Goal: Task Accomplishment & Management: Complete application form

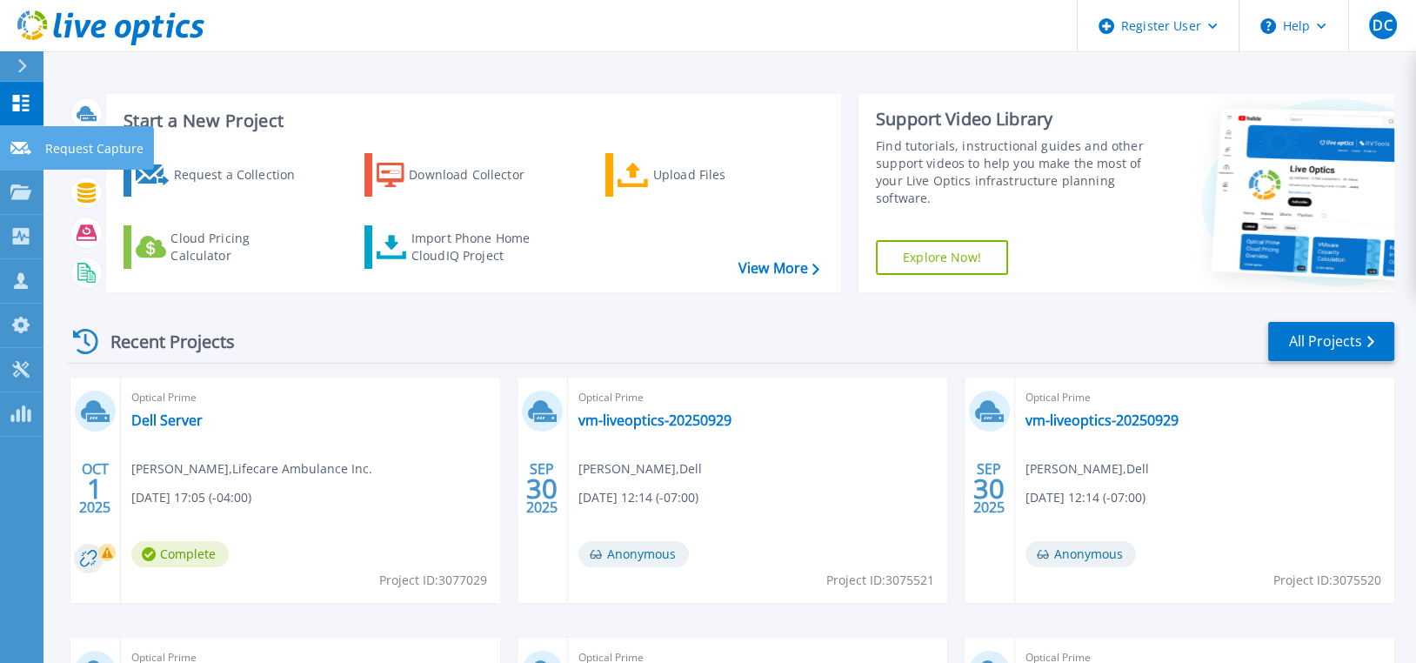
click at [26, 139] on div at bounding box center [20, 147] width 21 height 16
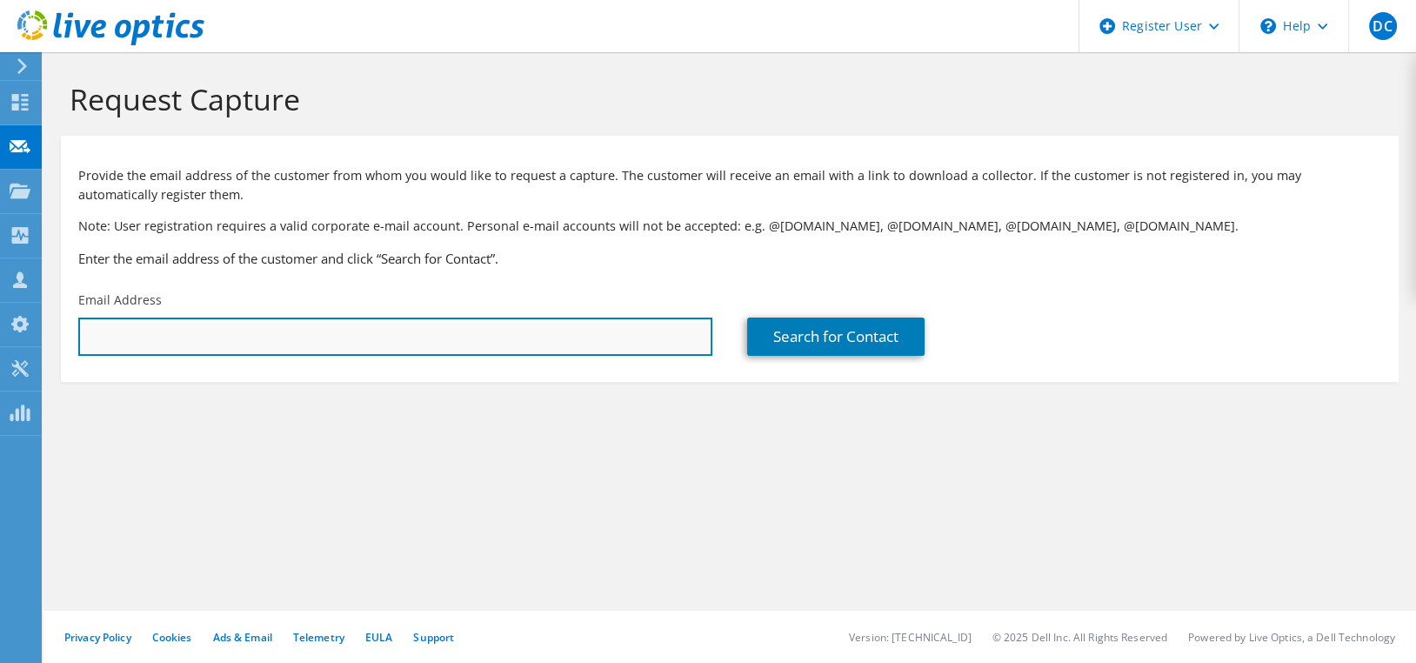
click at [308, 326] on input "text" at bounding box center [395, 336] width 634 height 38
paste input "tyler.richardson@transtarcorp.com"
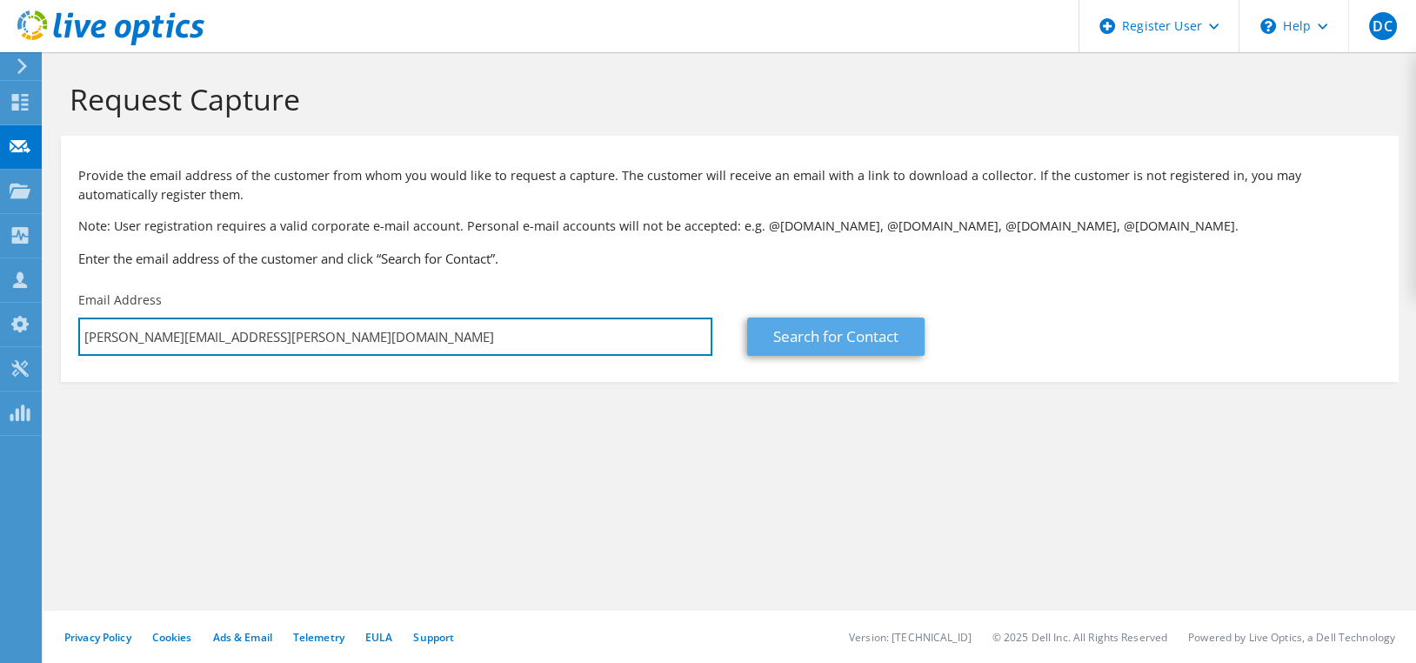
type input "tyler.richardson@transtarcorp.com"
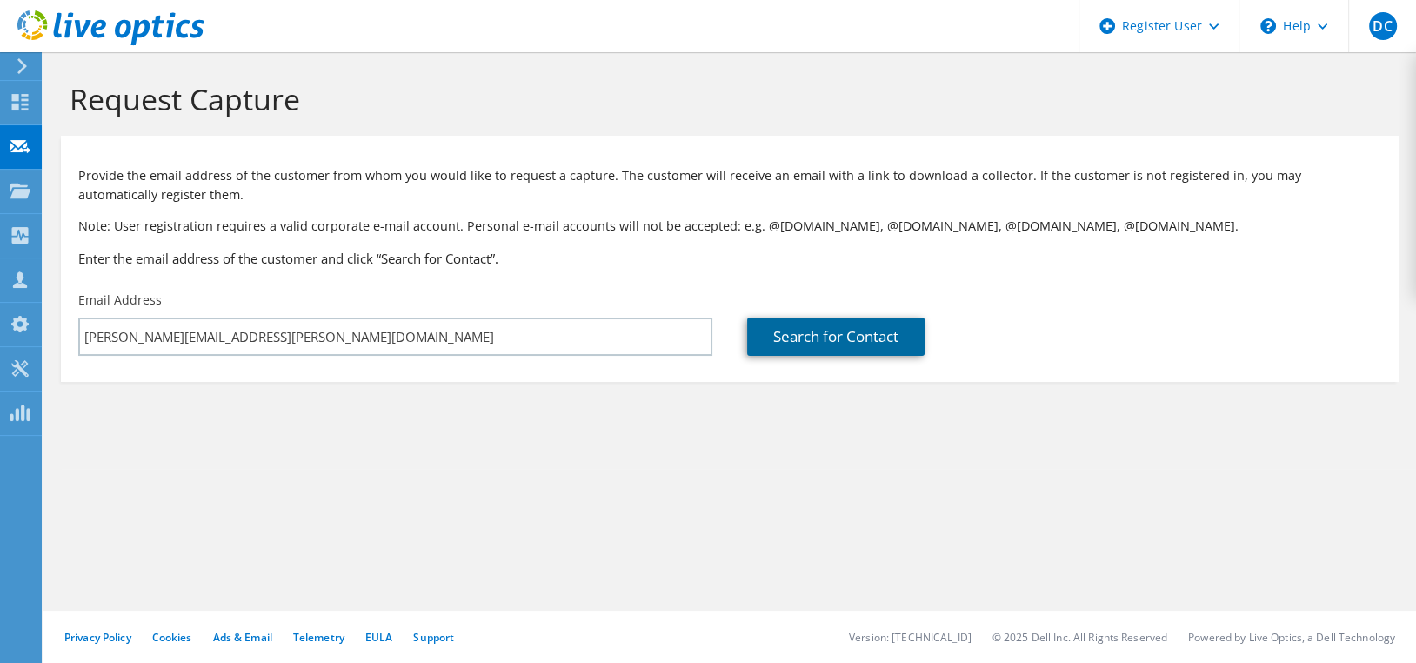
click at [870, 329] on link "Search for Contact" at bounding box center [835, 336] width 177 height 38
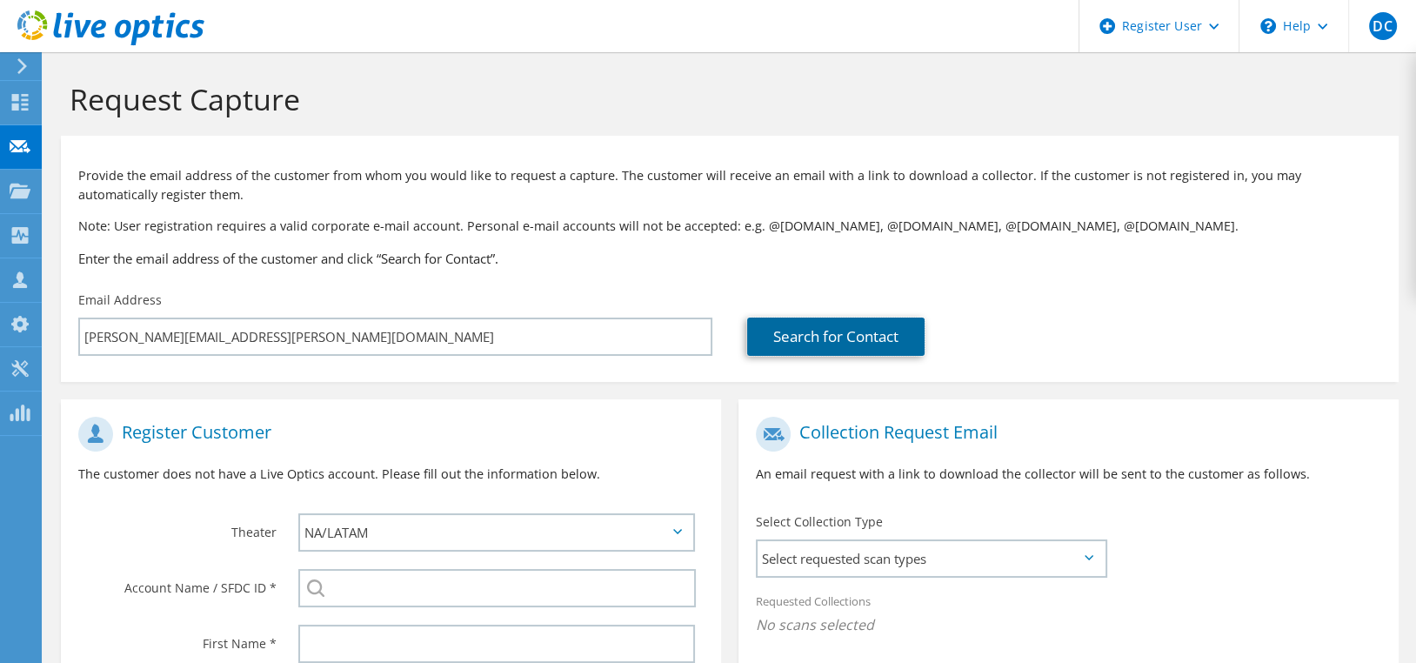
scroll to position [342, 0]
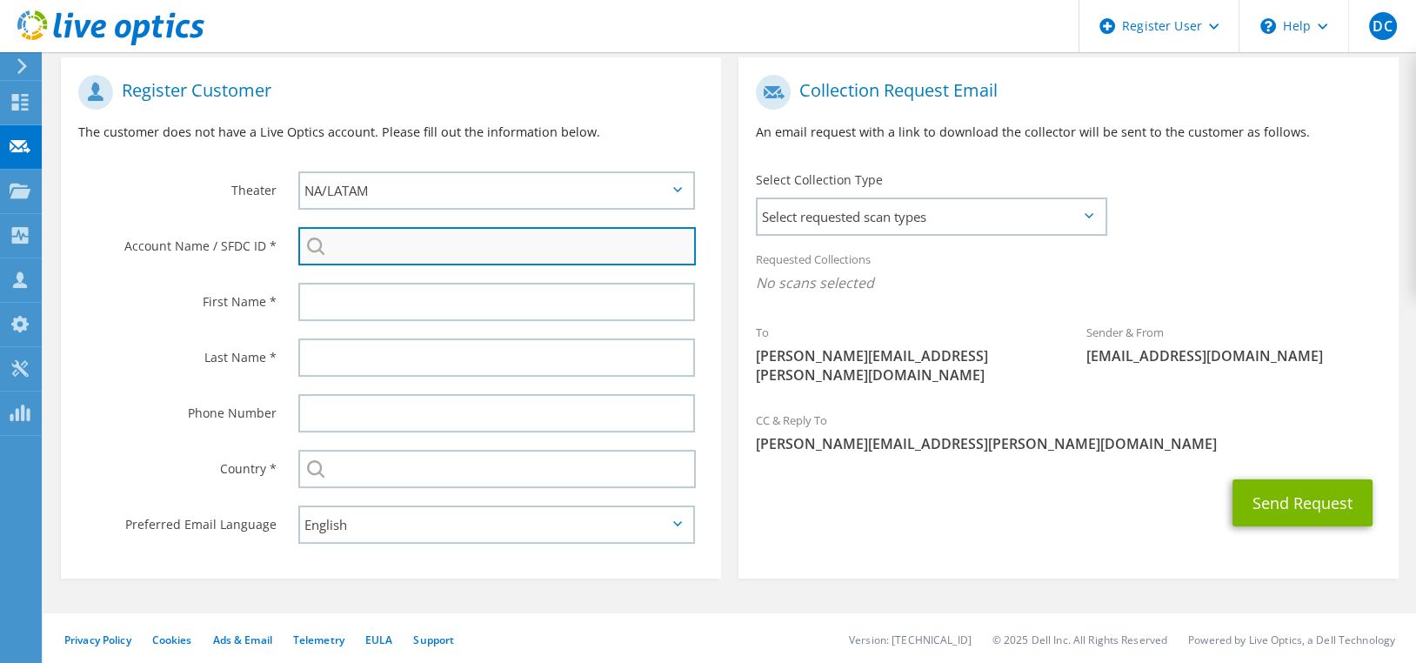
click at [483, 245] on input "search" at bounding box center [496, 246] width 397 height 38
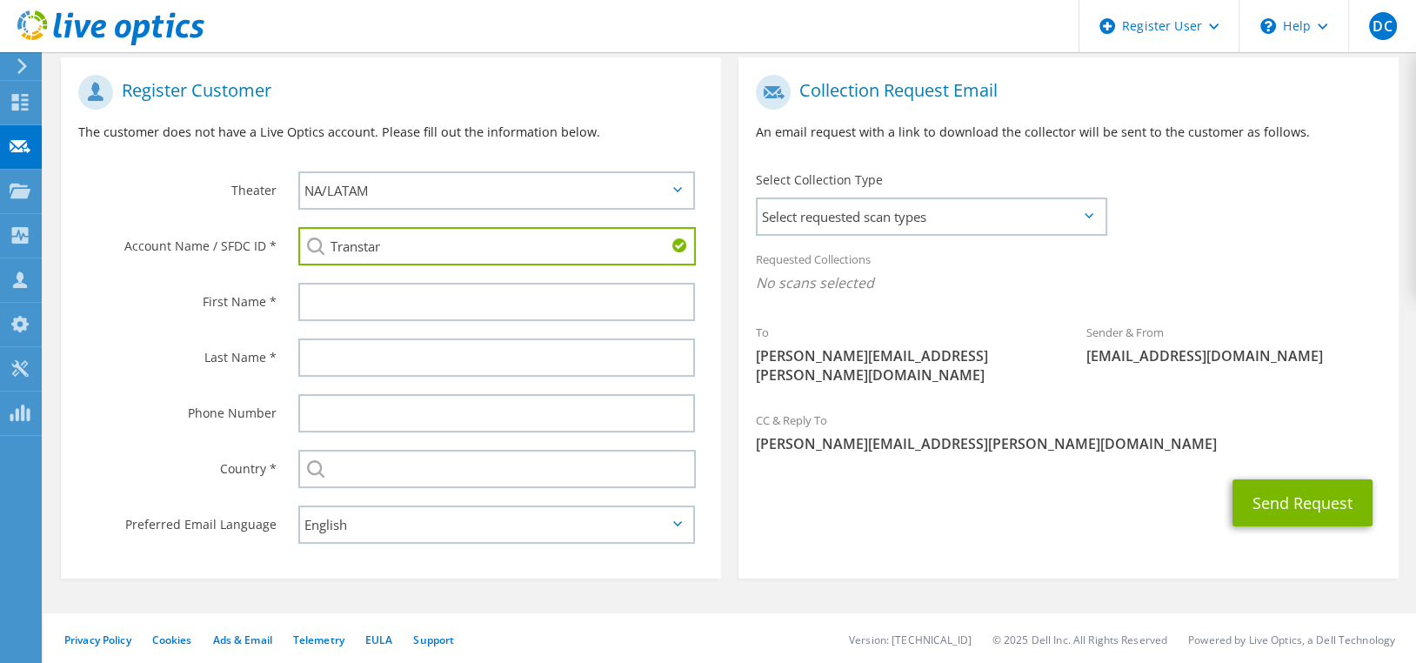
drag, startPoint x: 402, startPoint y: 251, endPoint x: 239, endPoint y: 263, distance: 163.0
click at [239, 263] on div "Account Name / SFDC ID * Transtar TRANSTAR AEROSPACE FRANCE SA : 3298297126 TRA…" at bounding box center [391, 246] width 660 height 56
paste input "2464234427"
click at [426, 265] on li "TRANSTAR ELECTRIC : 2464234427" at bounding box center [398, 269] width 200 height 21
type input "TRANSTAR ELECTRIC : 2464234427"
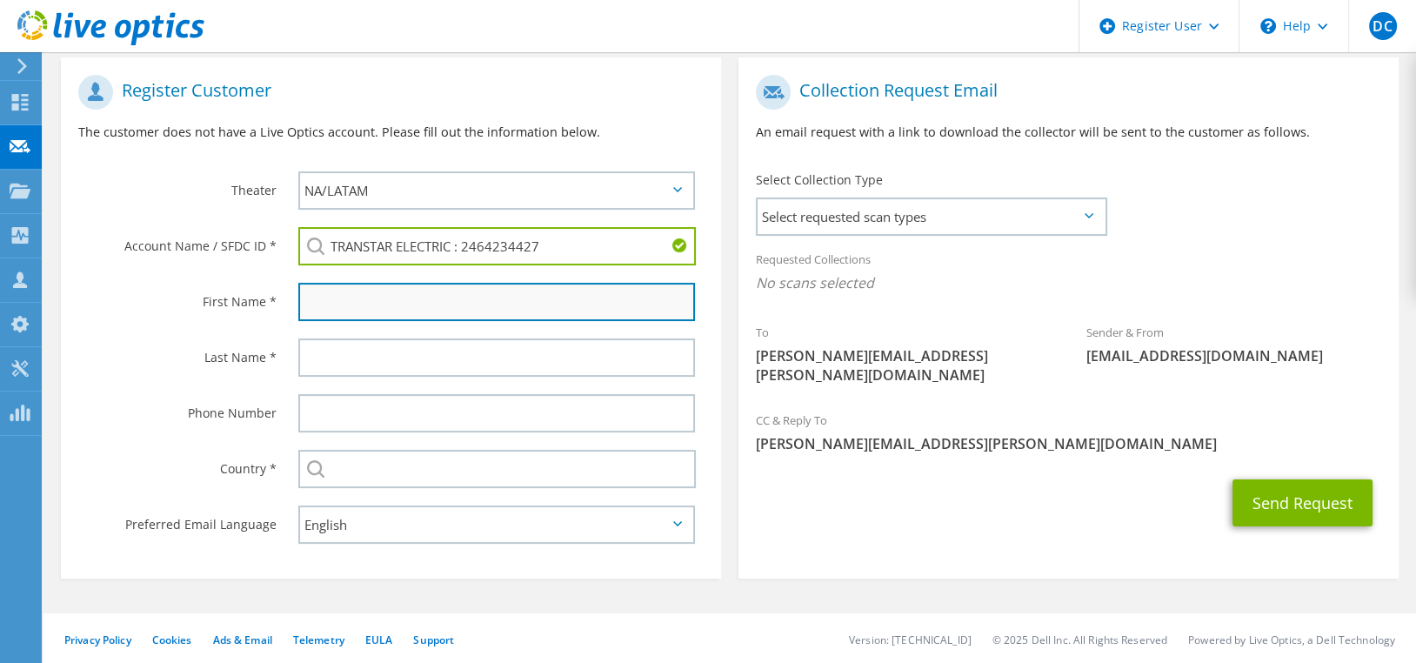
click at [306, 304] on input "text" at bounding box center [496, 302] width 397 height 38
type input "Tyler"
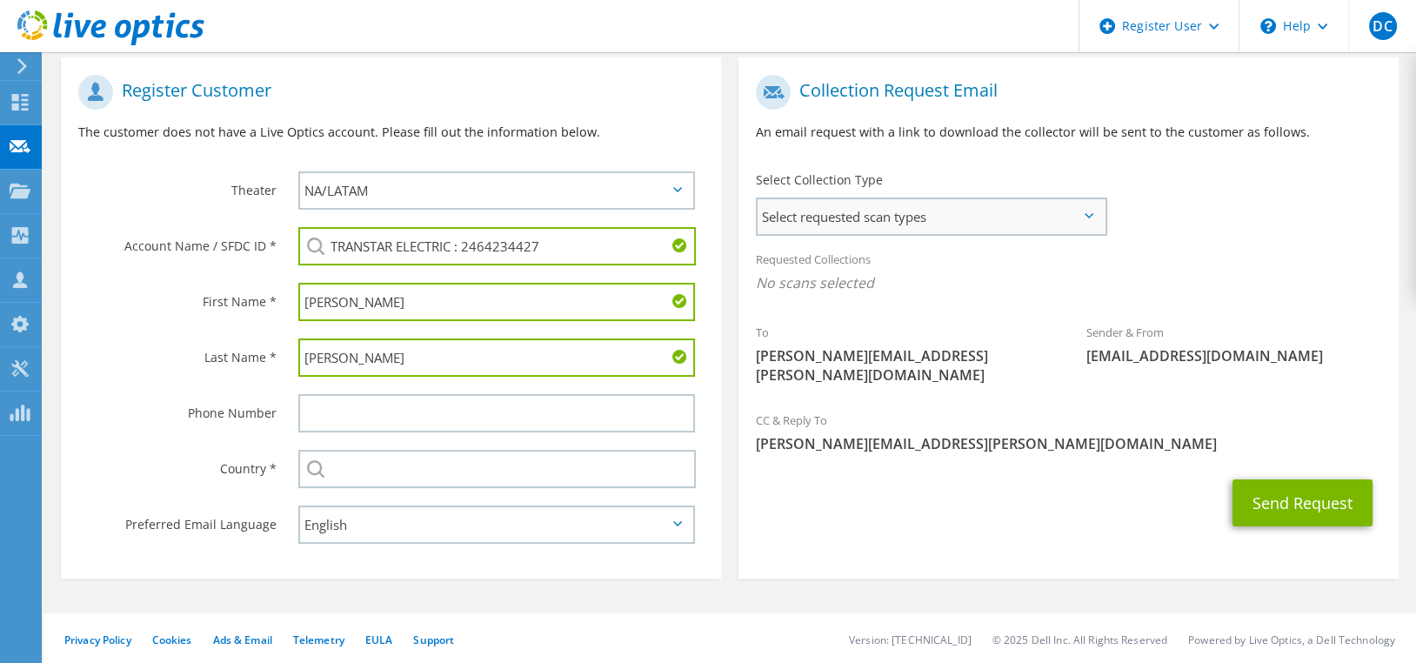
type input "Richardson"
click at [770, 201] on span "Select requested scan types" at bounding box center [931, 216] width 347 height 35
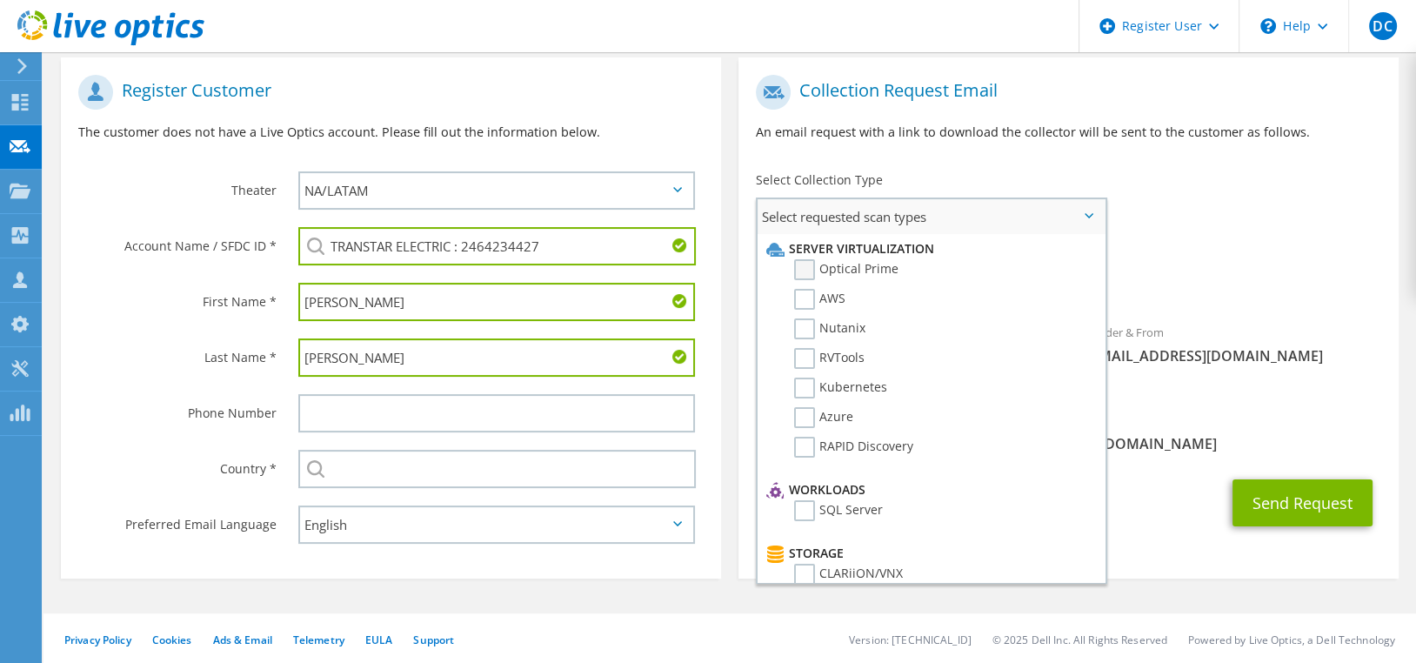
click at [825, 269] on label "Optical Prime" at bounding box center [846, 269] width 104 height 21
click at [0, 0] on input "Optical Prime" at bounding box center [0, 0] width 0 height 0
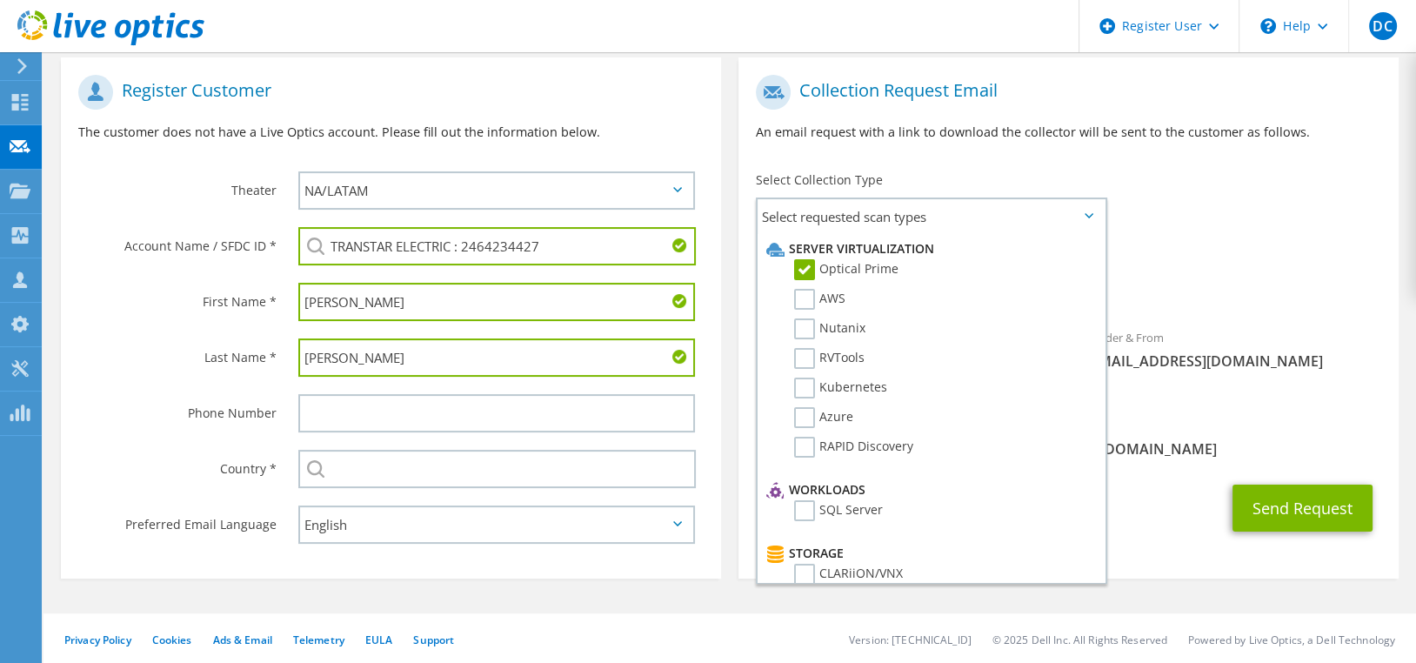
click at [1244, 269] on div "Requested Collections No scans selected Optical Prime" at bounding box center [1068, 276] width 660 height 70
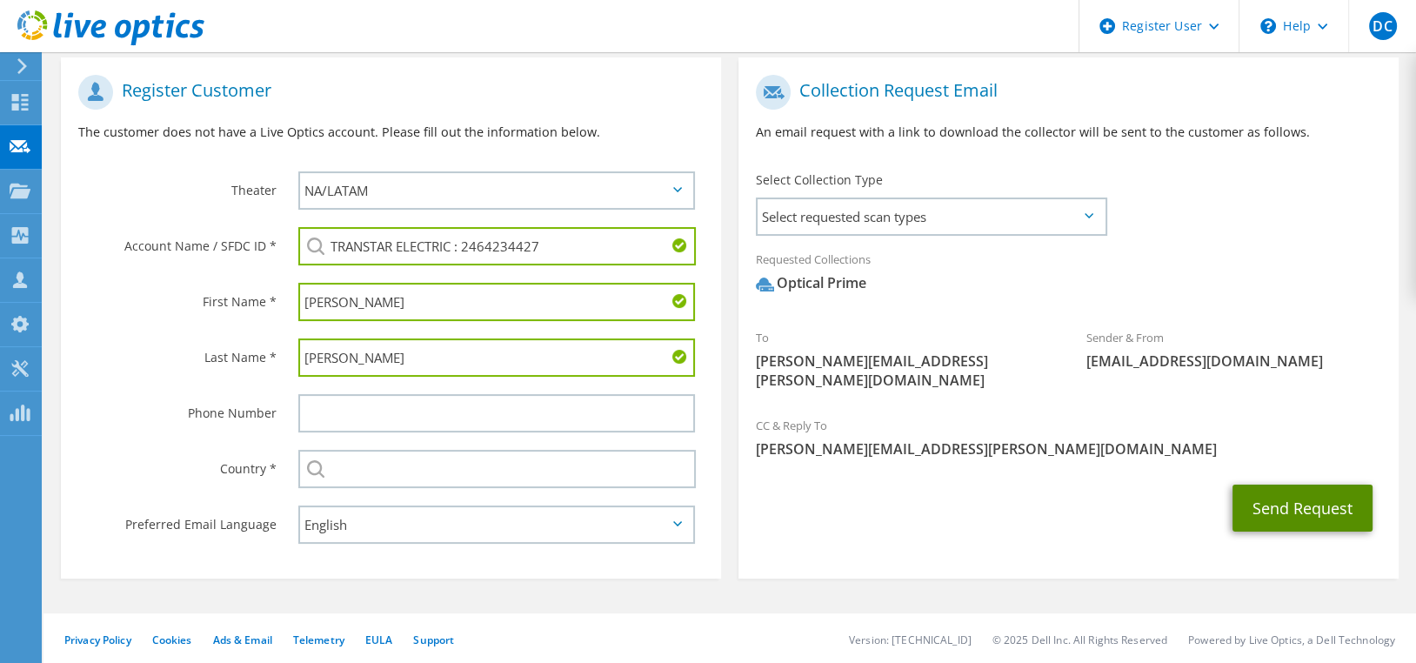
click at [1312, 504] on button "Send Request" at bounding box center [1302, 507] width 140 height 47
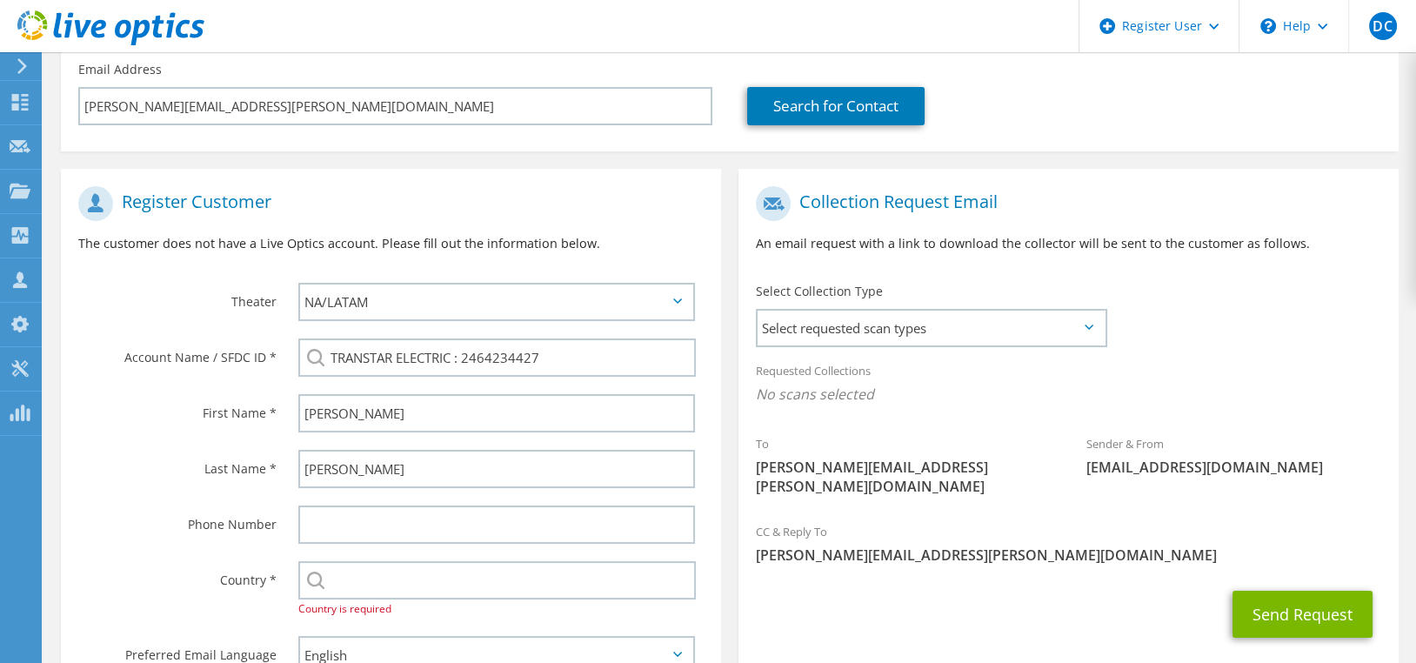
scroll to position [348, 0]
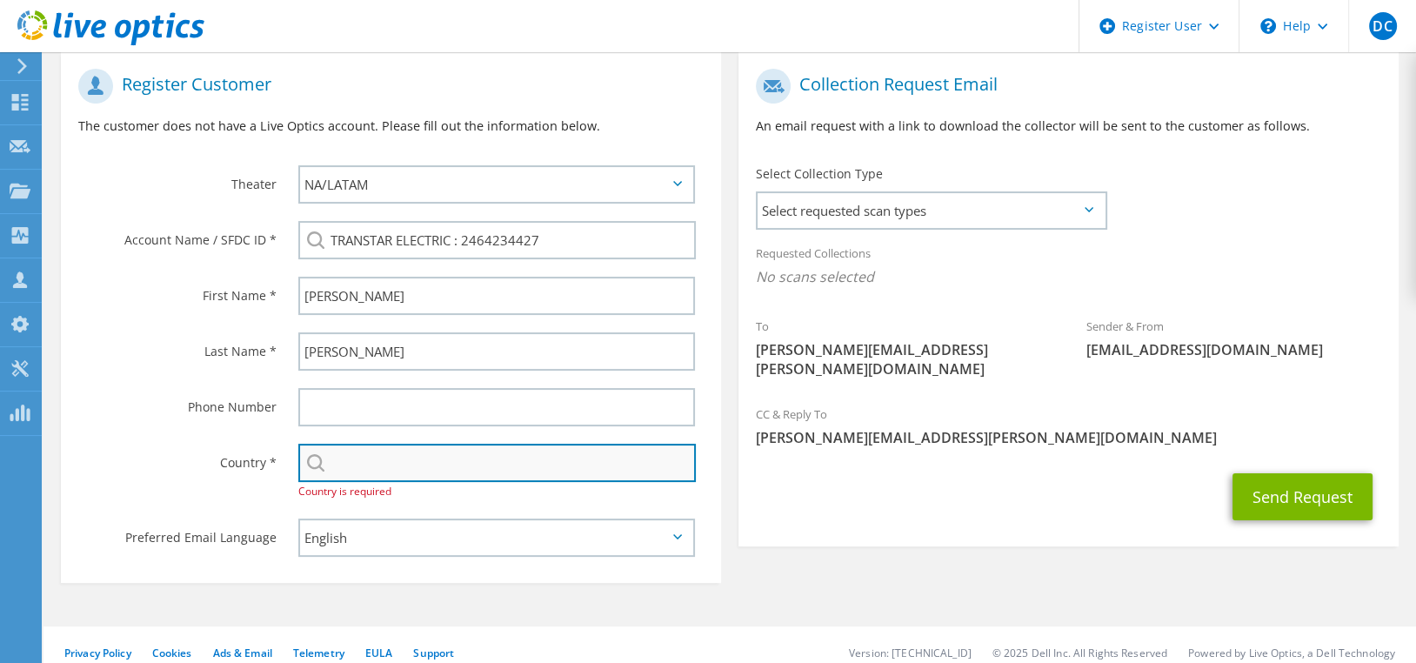
click at [400, 474] on input "text" at bounding box center [496, 463] width 397 height 38
type input "United States"
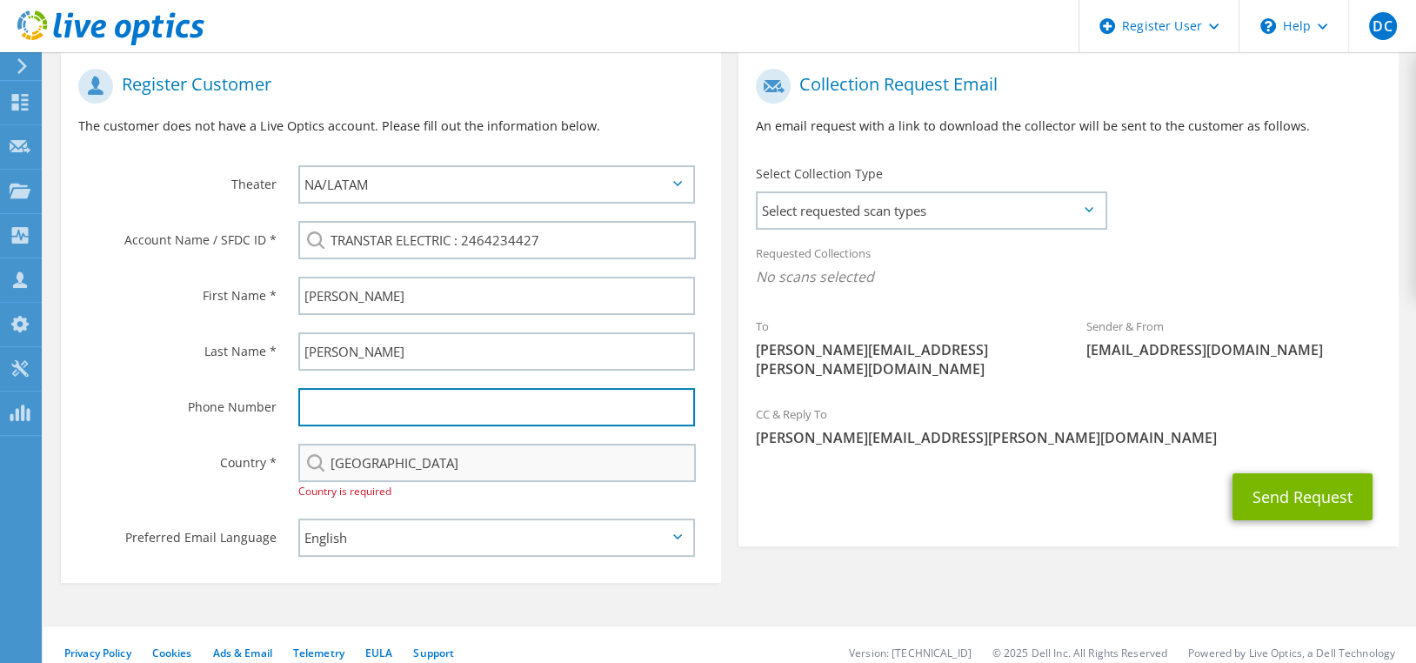
type input "4437145920"
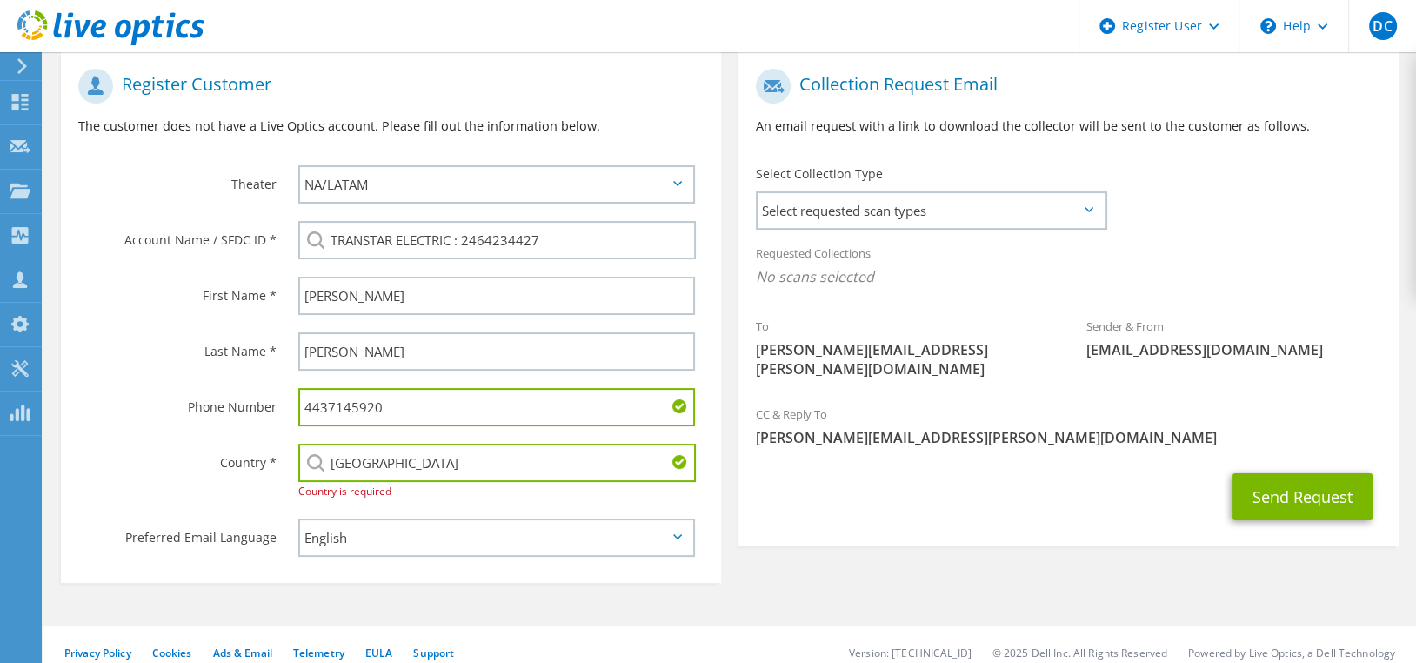
click at [124, 351] on label "Last Name *" at bounding box center [177, 346] width 198 height 28
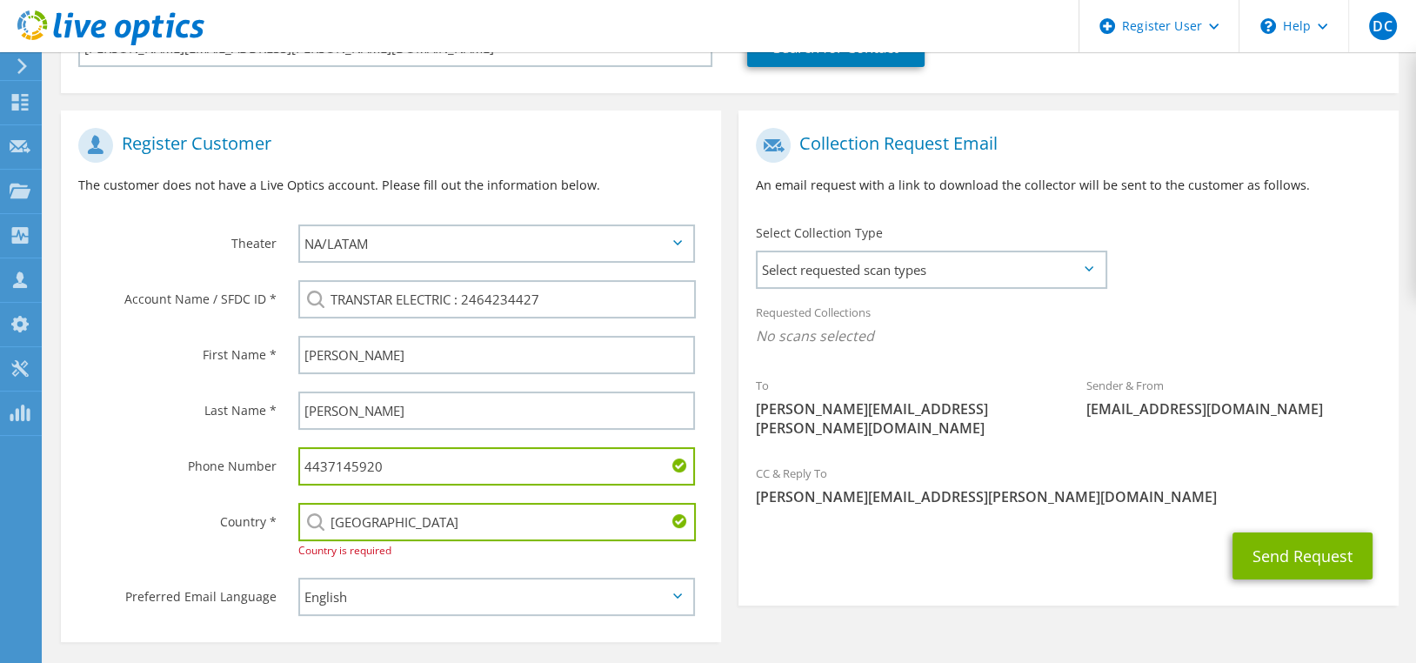
scroll to position [361, 0]
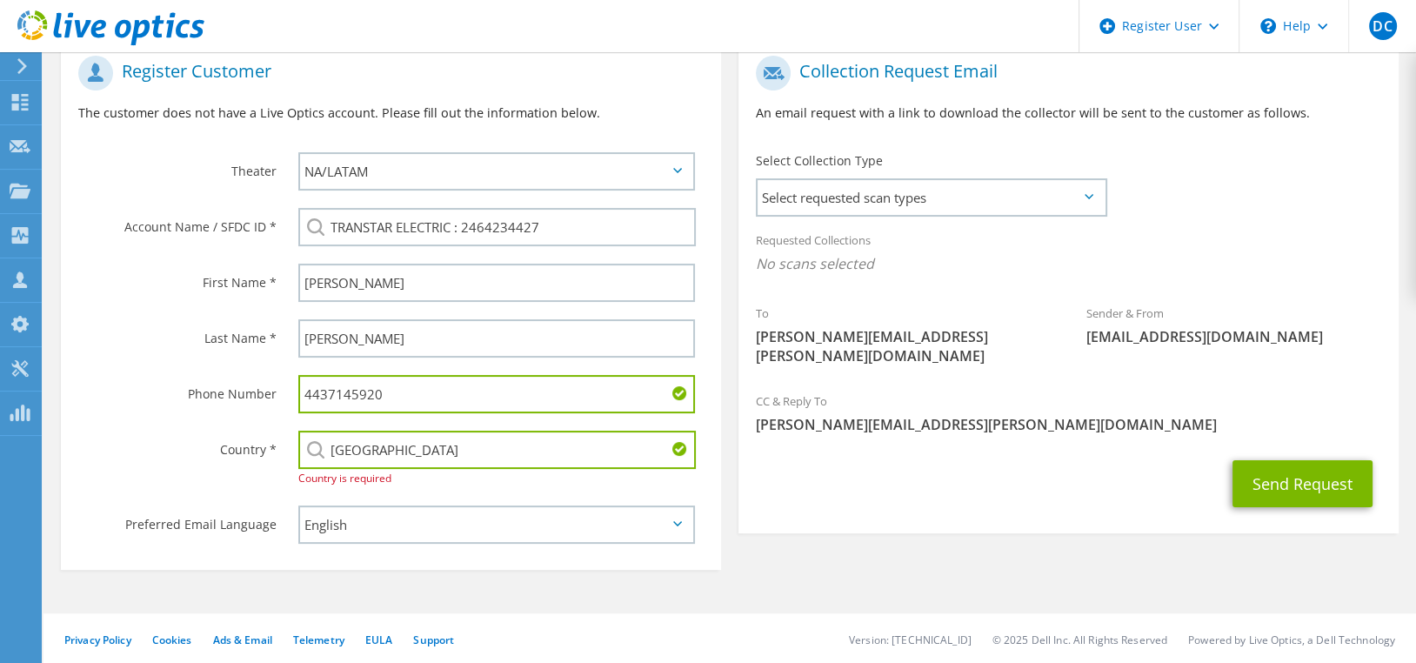
click at [1353, 451] on div "Send Request" at bounding box center [1068, 483] width 660 height 64
click at [1341, 460] on button "Send Request" at bounding box center [1302, 483] width 140 height 47
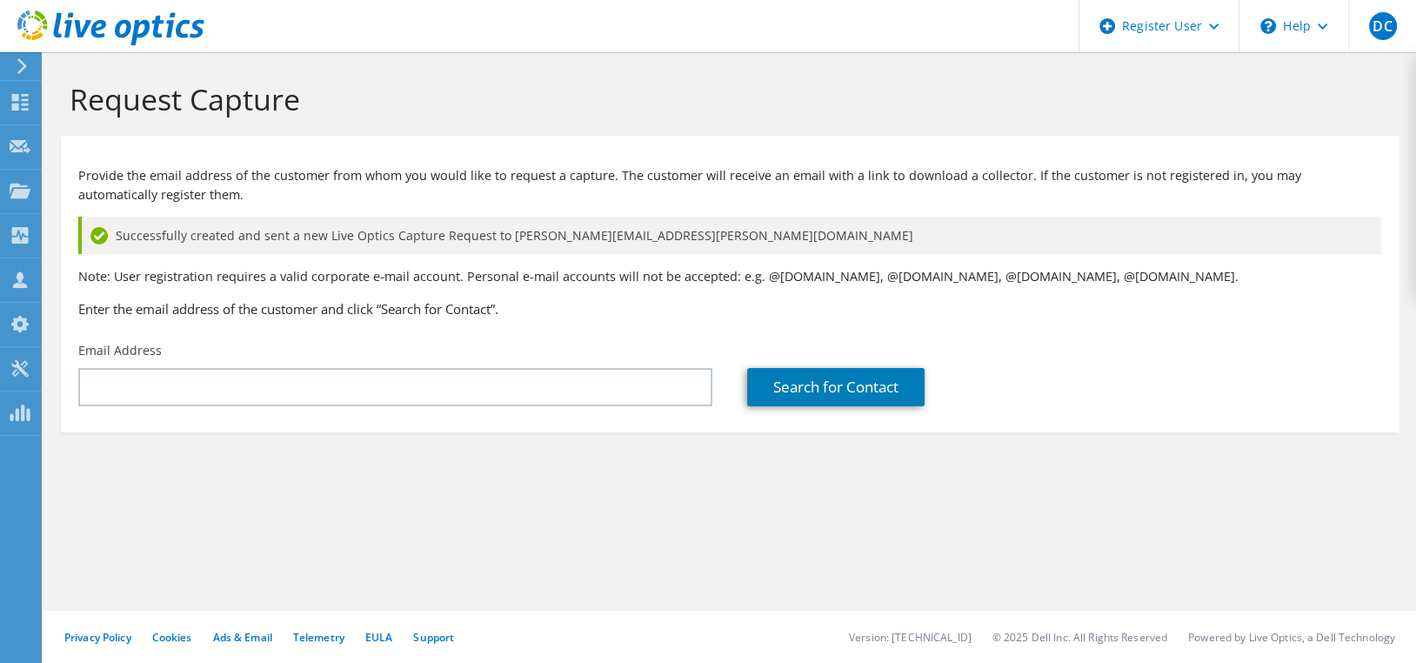
click at [1301, 139] on section "Provide the email address of the customer from whom you would like to request a…" at bounding box center [730, 284] width 1338 height 297
drag, startPoint x: 1031, startPoint y: 450, endPoint x: 972, endPoint y: 419, distance: 65.7
click at [1020, 443] on section "Request Capture Provide the email address of the customer from whom you would l…" at bounding box center [729, 285] width 1372 height 467
click at [1274, 319] on div "Provide the email address of the customer from whom you would like to request a…" at bounding box center [730, 238] width 1338 height 189
